Goal: Information Seeking & Learning: Get advice/opinions

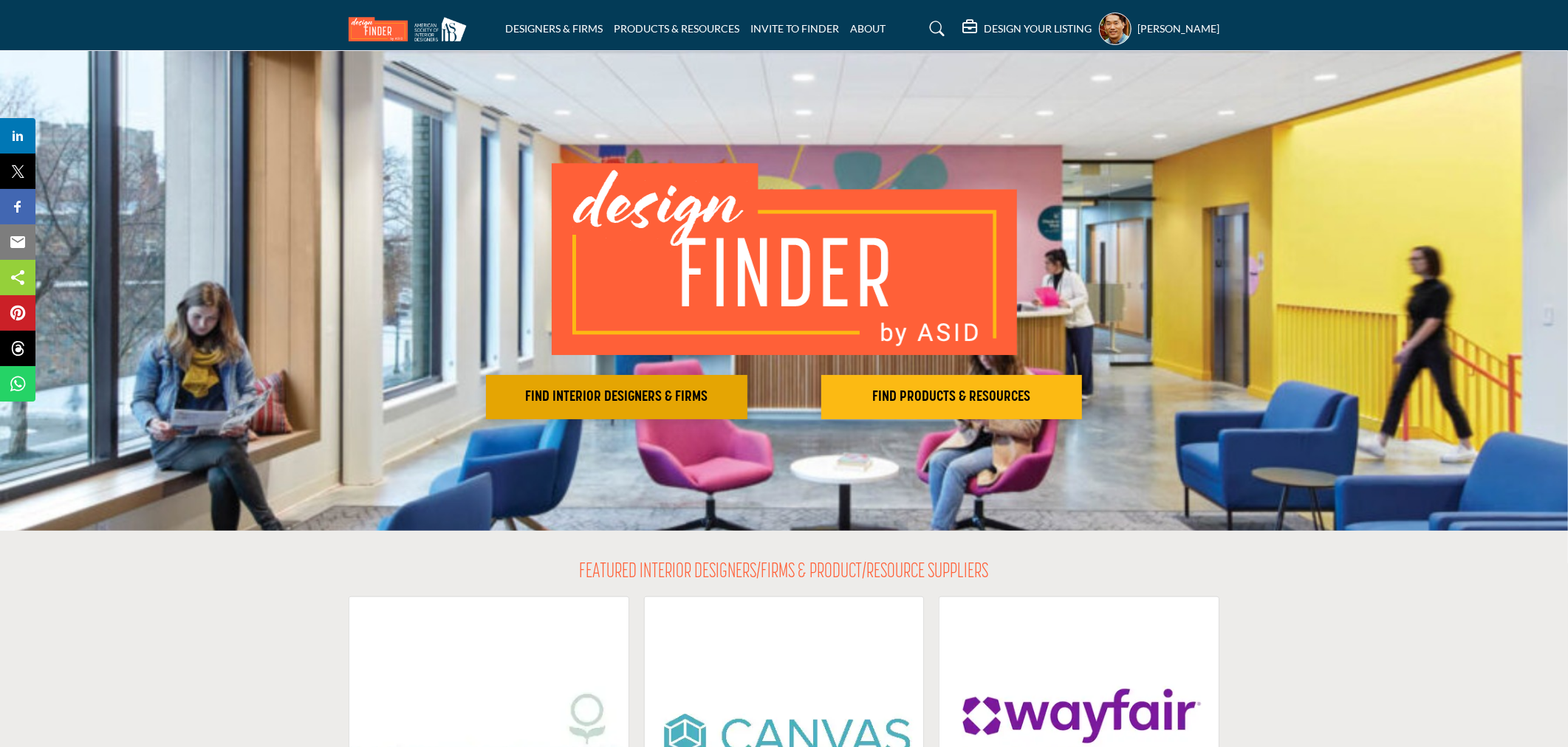
click at [684, 397] on h2 "FIND INTERIOR DESIGNERS & FIRMS" at bounding box center [617, 396] width 253 height 17
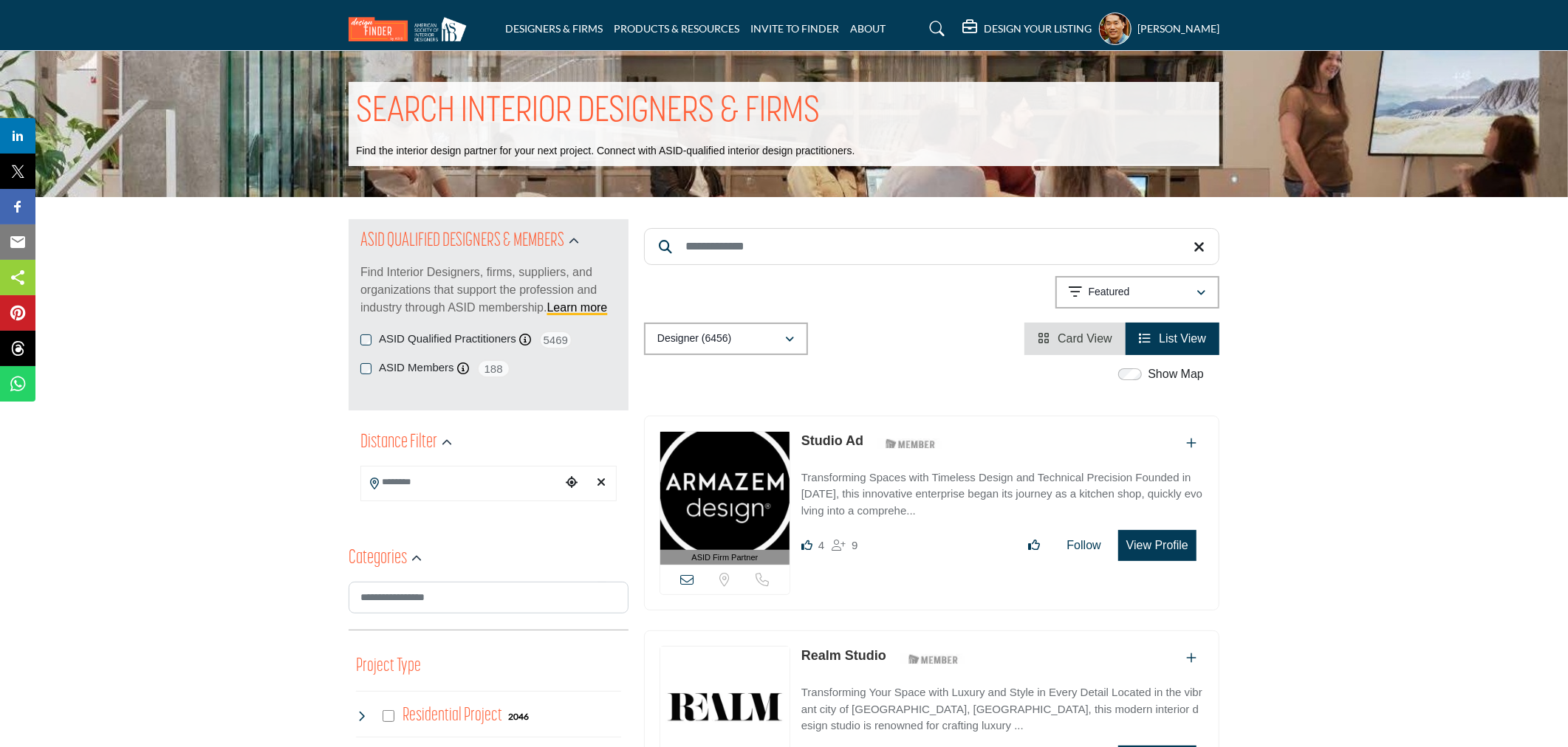
click at [1137, 22] on h5 "[PERSON_NAME]" at bounding box center [1178, 28] width 82 height 14
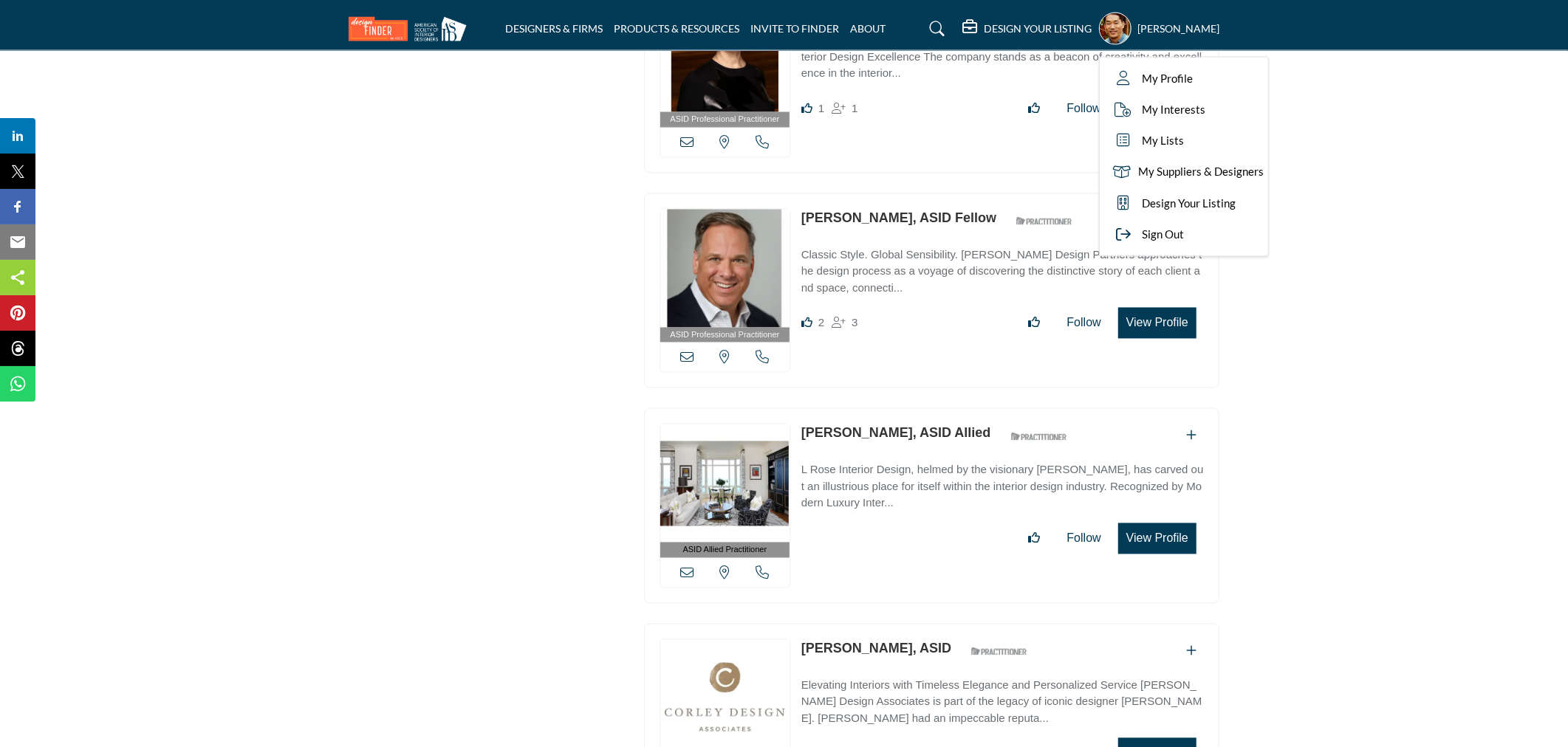
scroll to position [11645, 0]
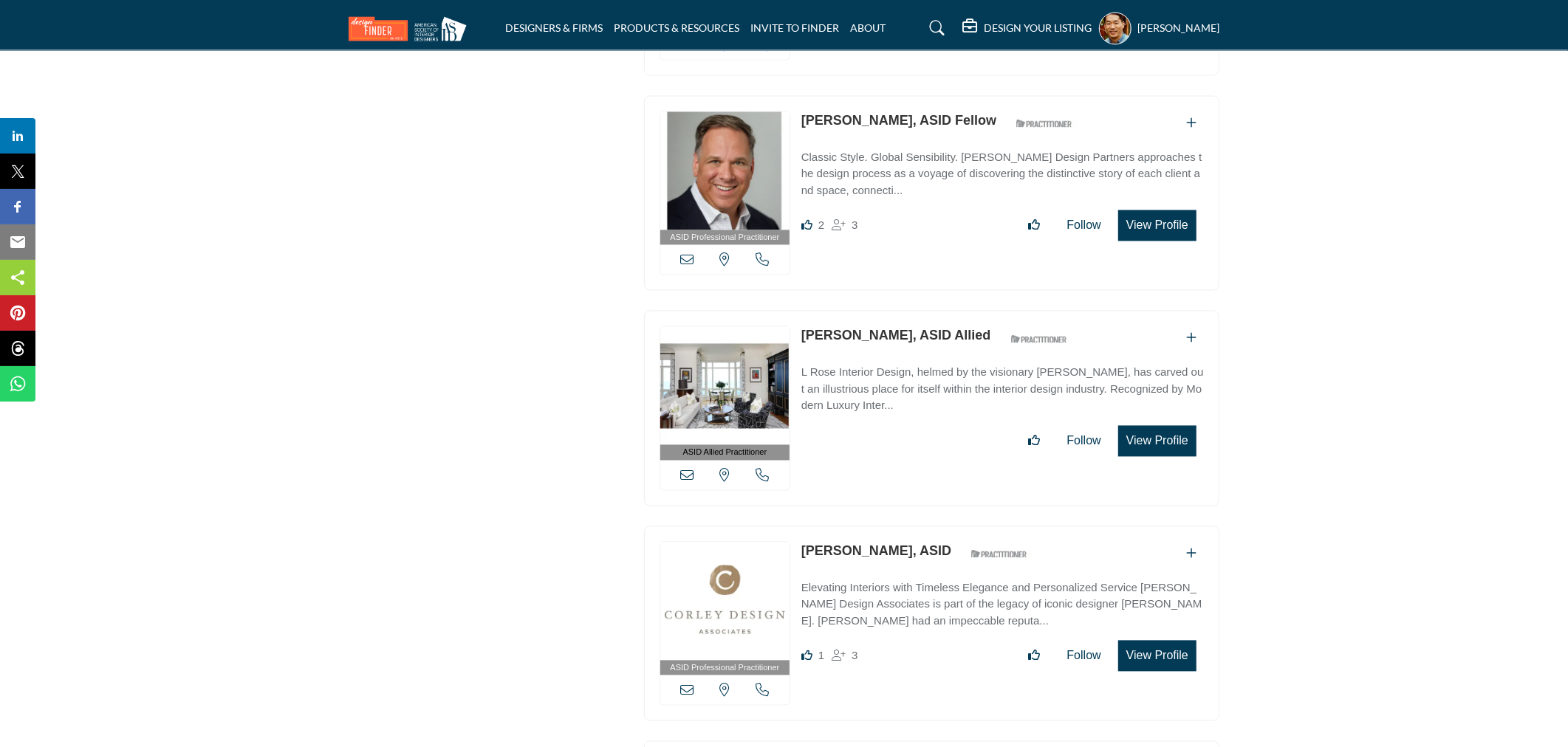
scroll to position [11727, 0]
click at [728, 559] on img at bounding box center [725, 602] width 129 height 118
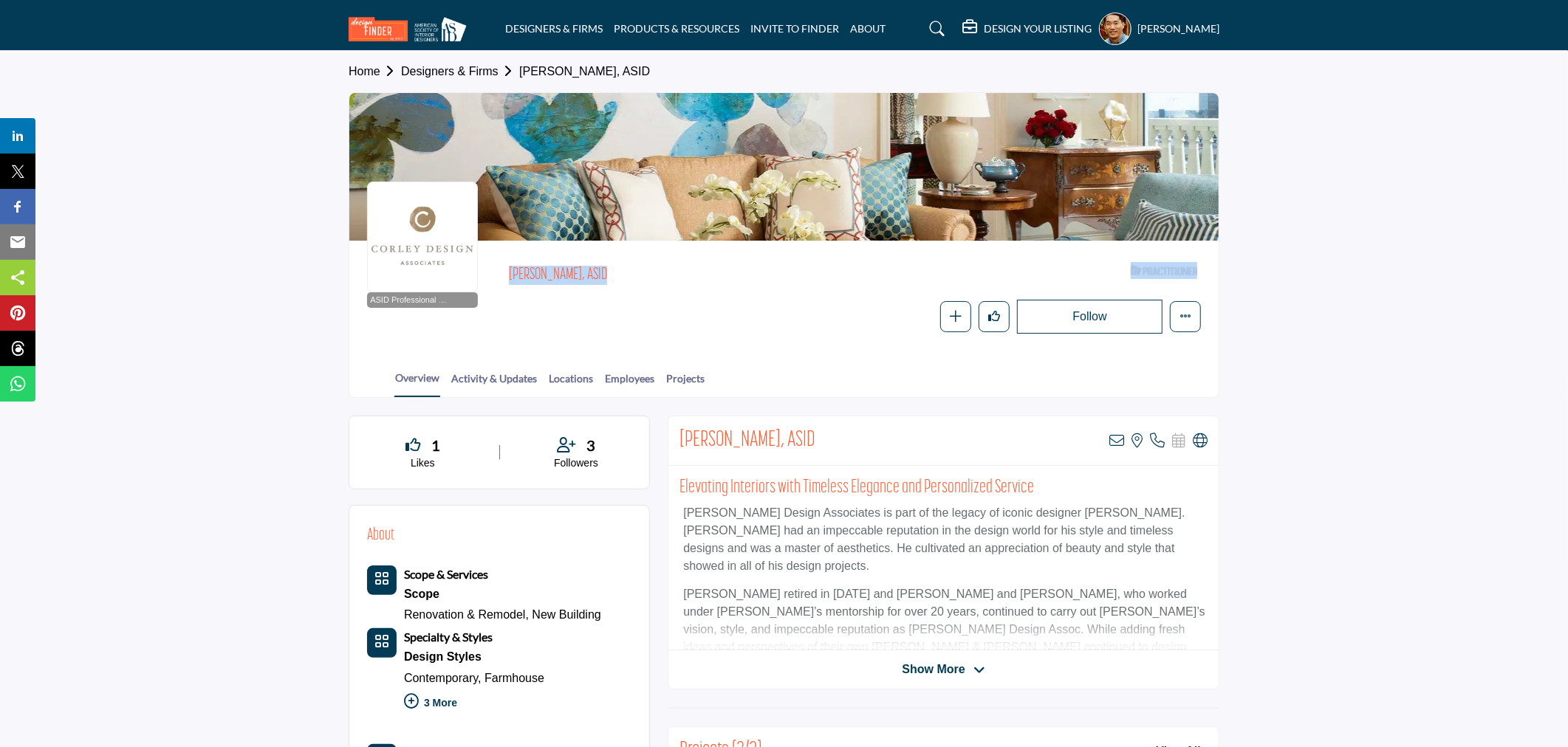
drag, startPoint x: 461, startPoint y: 295, endPoint x: 345, endPoint y: 305, distance: 116.4
click at [345, 305] on div "Home Designers & Firms Dawn Bergan, ASID ASID Professional Practitioner ASID Pr…" at bounding box center [784, 224] width 886 height 347
click at [950, 673] on span "Show More" at bounding box center [933, 669] width 62 height 17
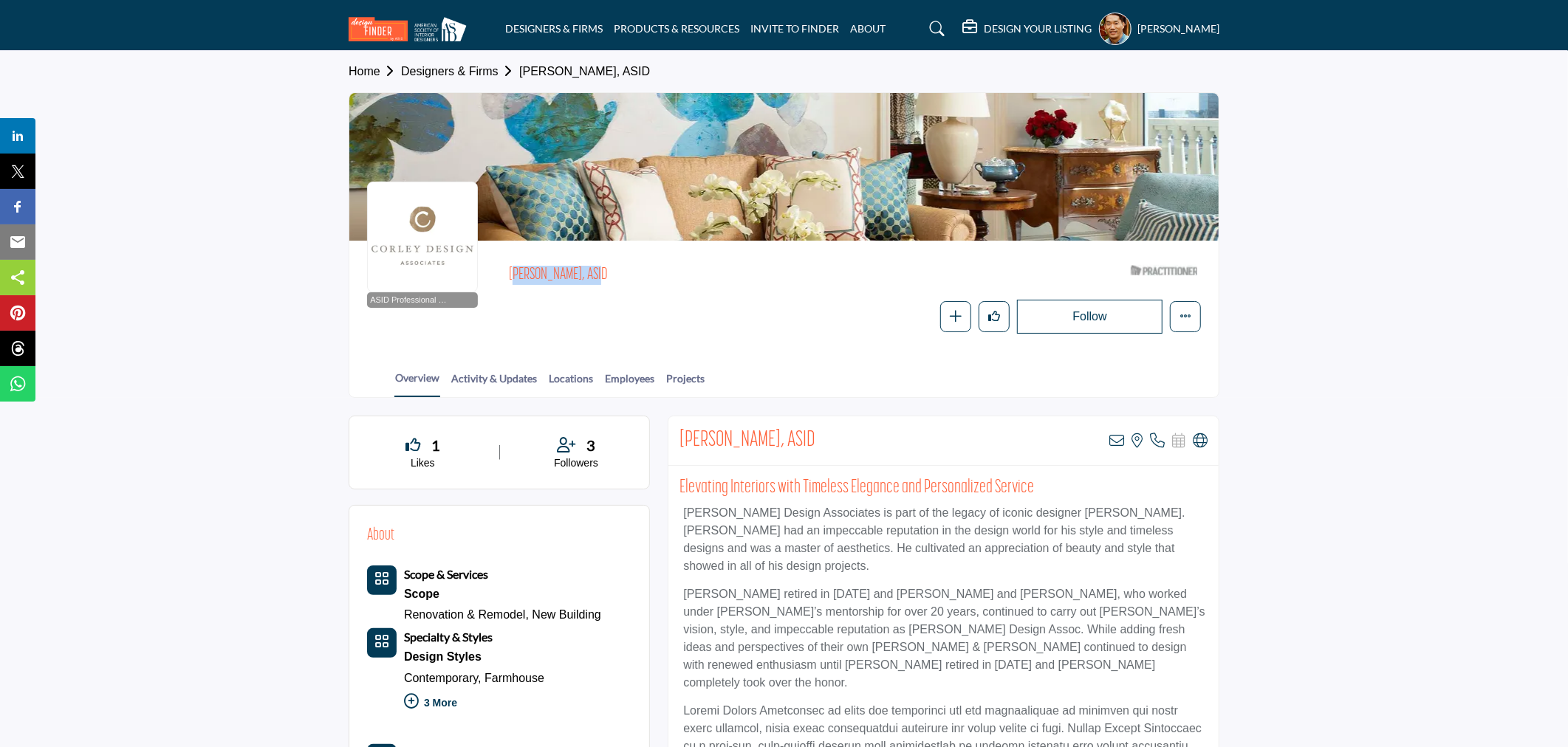
drag, startPoint x: 509, startPoint y: 275, endPoint x: 613, endPoint y: 288, distance: 104.8
click at [613, 288] on div "[PERSON_NAME], ASID" at bounding box center [814, 278] width 610 height 27
drag, startPoint x: 609, startPoint y: 265, endPoint x: 504, endPoint y: 272, distance: 105.2
click at [504, 272] on div "ASID Professional Practitioner ASID Professional Practitioners have successfull…" at bounding box center [783, 296] width 833 height 75
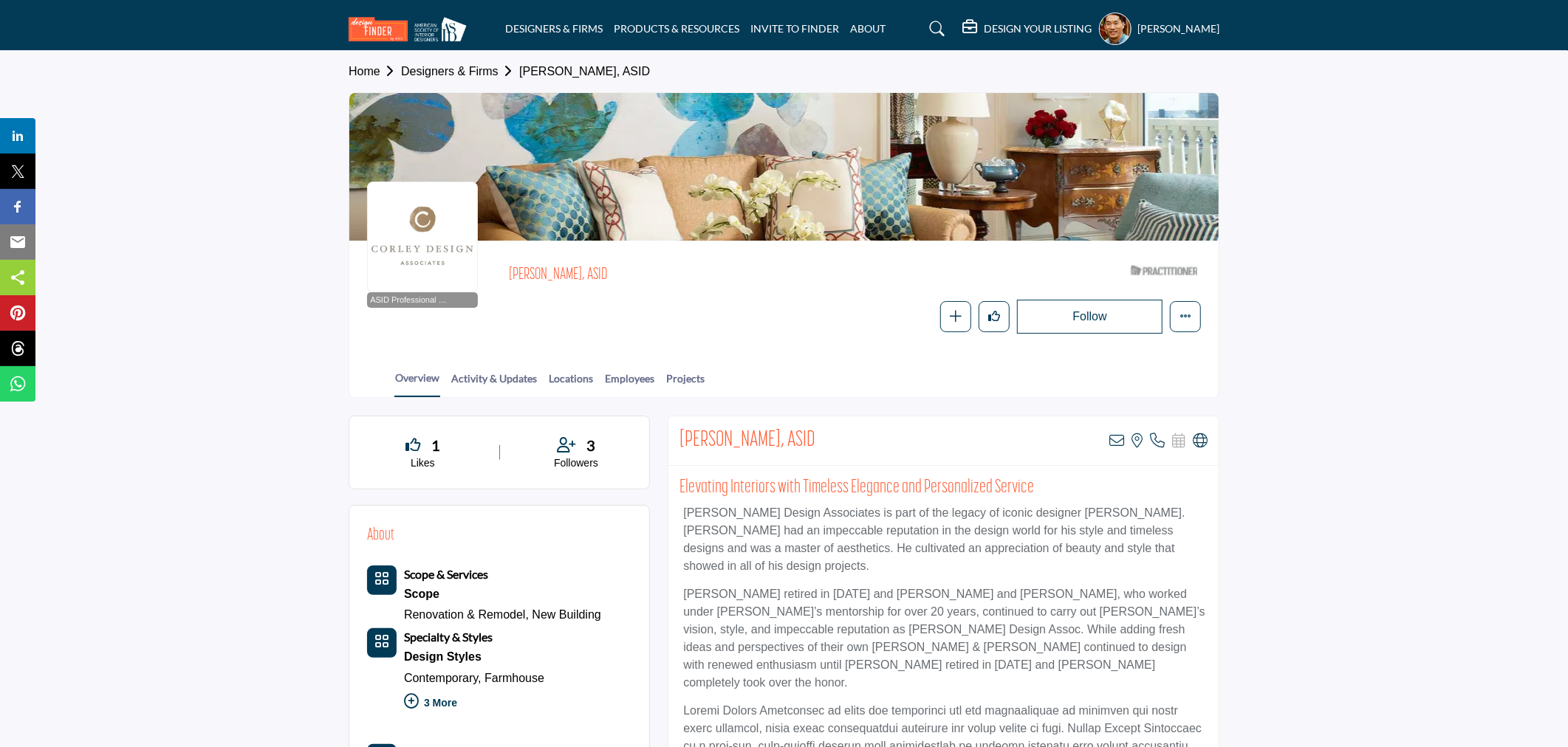
click at [520, 303] on div "Follow Following Message Recommend Add to My Suppliers Phone Number Claim Listi…" at bounding box center [855, 316] width 692 height 34
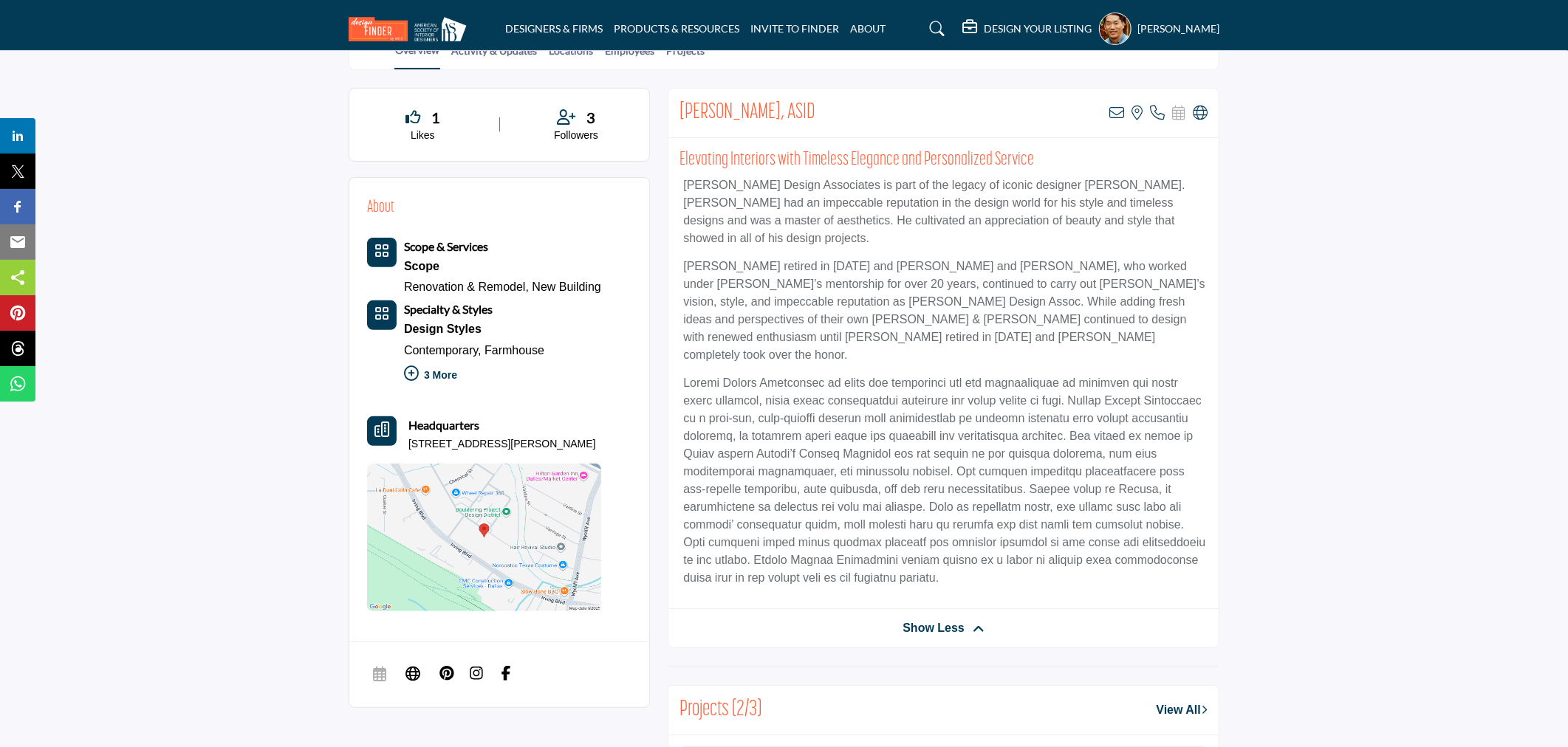
scroll to position [410, 0]
